Goal: Communication & Community: Answer question/provide support

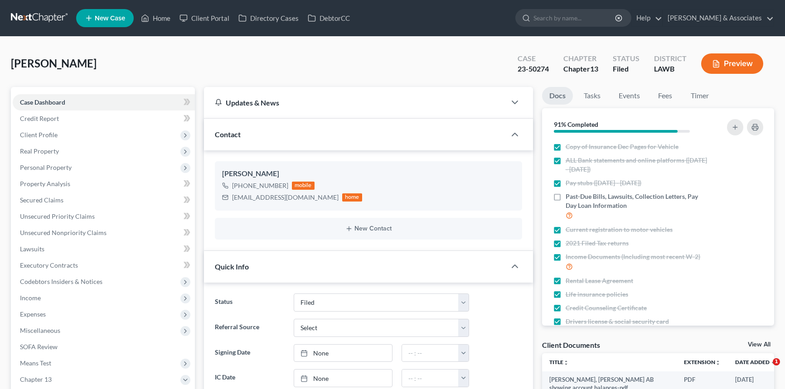
select select "8"
select select "0"
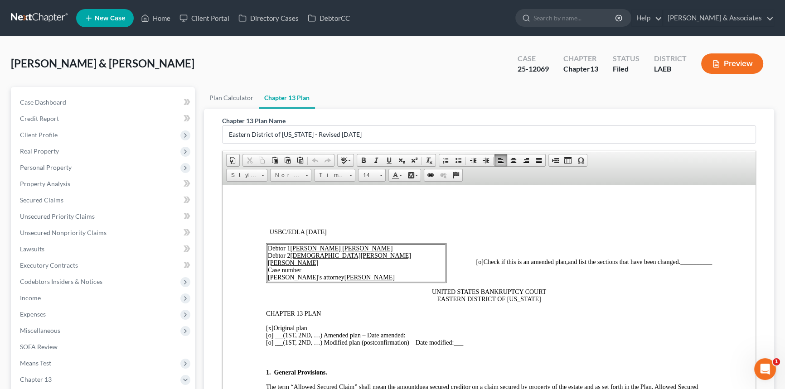
scroll to position [2060, 0]
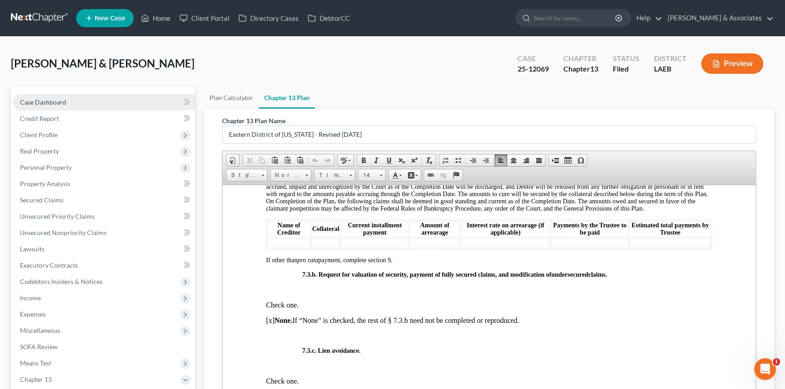
click at [104, 100] on link "Case Dashboard" at bounding box center [104, 102] width 182 height 16
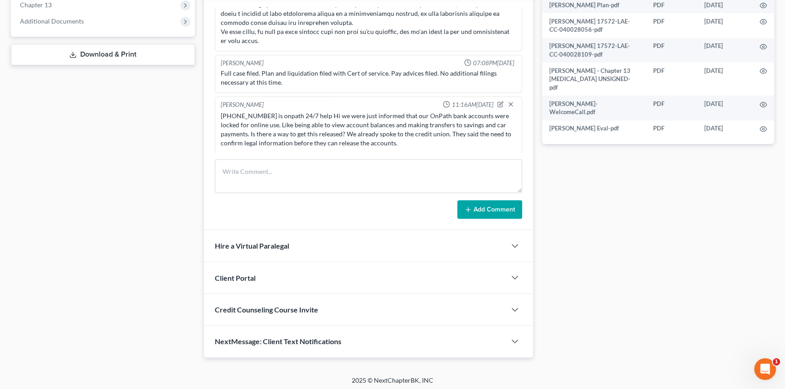
scroll to position [376, 0]
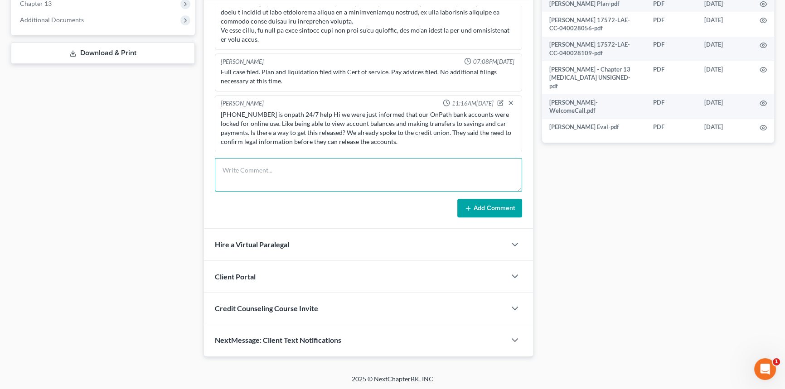
click at [261, 159] on textarea at bounding box center [368, 175] width 307 height 34
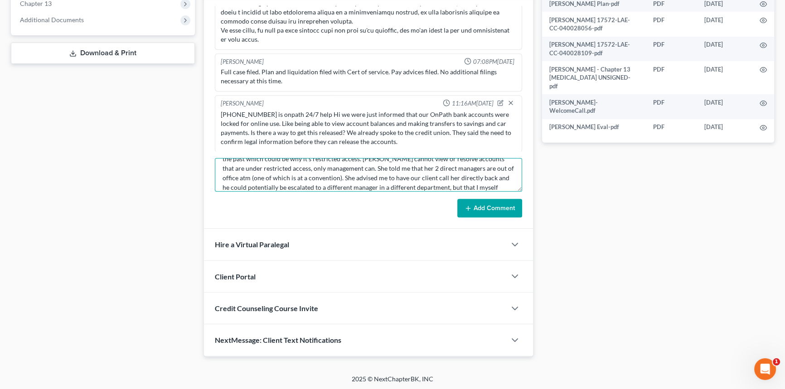
scroll to position [68, 0]
type textarea "*[PERSON_NAME] with the Bankruptcy Division for OnPath: [PHONE_NUMBER] (this is…"
click at [472, 213] on button "Add Comment" at bounding box center [489, 208] width 65 height 19
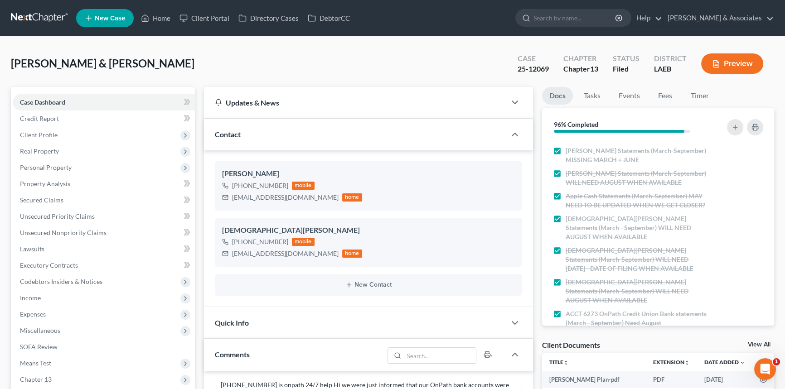
scroll to position [376, 0]
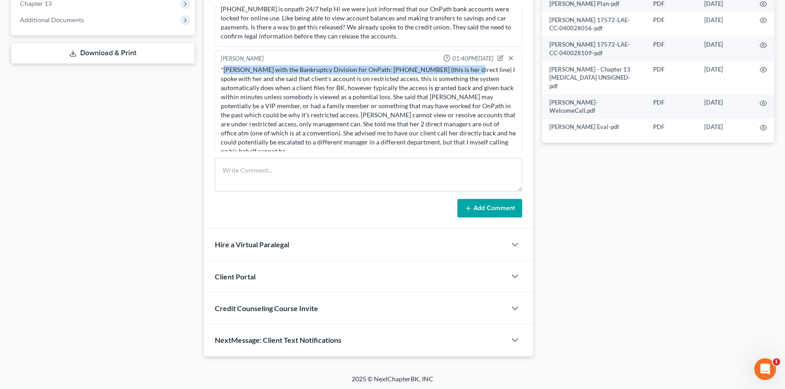
drag, startPoint x: 222, startPoint y: 65, endPoint x: 456, endPoint y: 68, distance: 233.4
click at [456, 68] on div "*[PERSON_NAME] with the Bankruptcy Division for OnPath: [PHONE_NUMBER] (this is…" at bounding box center [368, 110] width 295 height 91
copy div "[PERSON_NAME] with the Bankruptcy Division for OnPath: [PHONE_NUMBER] (this is …"
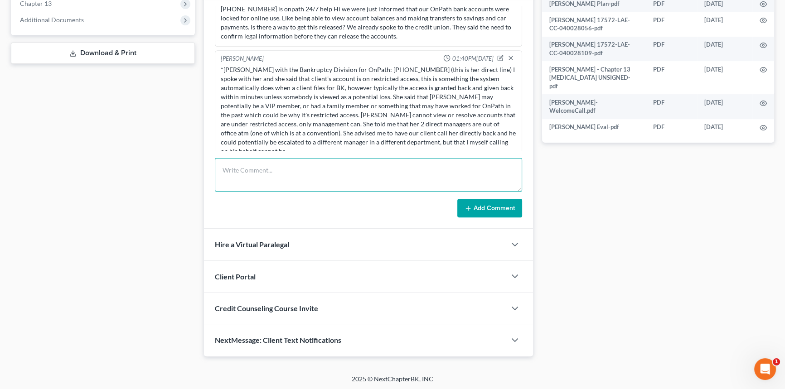
click at [323, 174] on textarea at bounding box center [368, 175] width 307 height 34
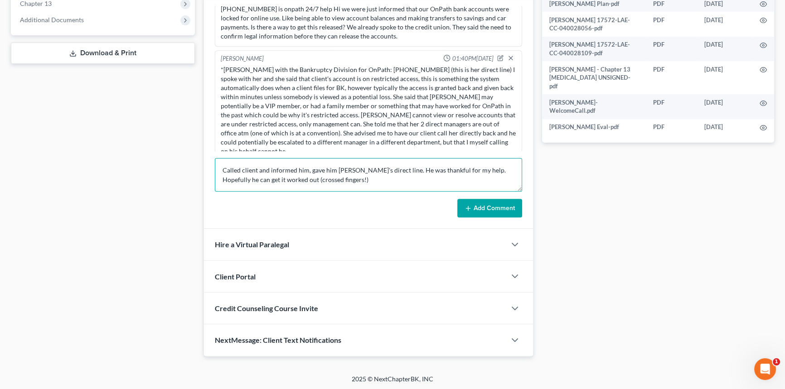
type textarea "Called client and informed him, gave him [PERSON_NAME]'s direct line. He was th…"
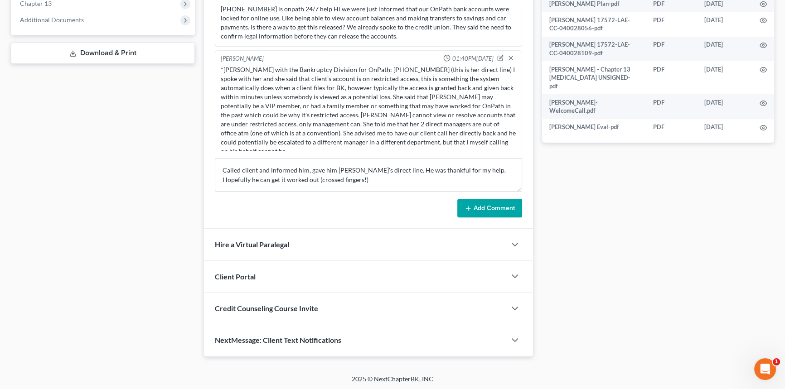
click at [506, 202] on button "Add Comment" at bounding box center [489, 208] width 65 height 19
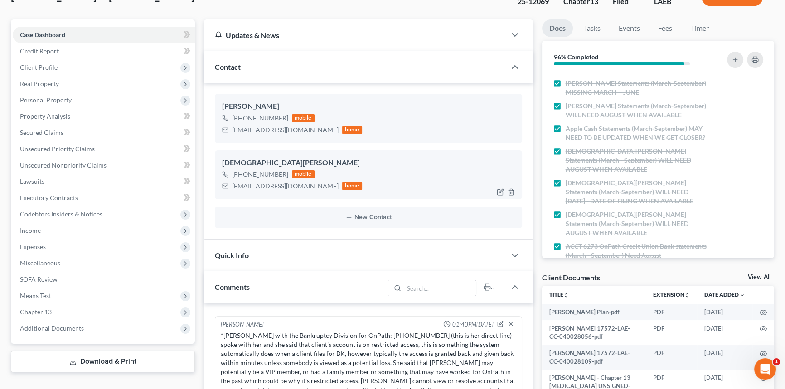
scroll to position [0, 0]
